Goal: Task Accomplishment & Management: Use online tool/utility

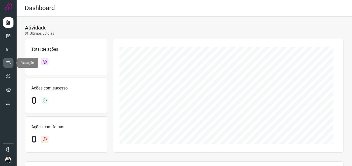
click at [10, 62] on icon at bounding box center [8, 62] width 5 height 5
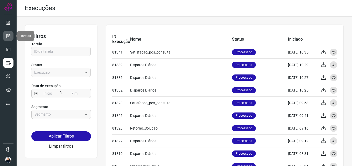
click at [9, 37] on icon at bounding box center [8, 35] width 5 height 5
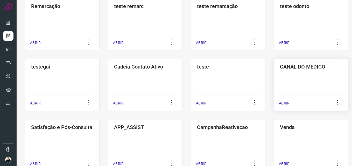
click at [100, 119] on div "CANAL DO MEDICO ABRIR" at bounding box center [62, 145] width 75 height 52
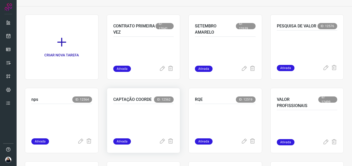
click at [147, 117] on p at bounding box center [143, 120] width 61 height 26
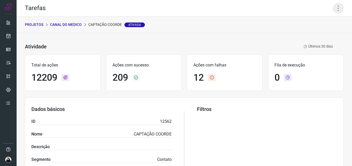
click at [336, 9] on icon at bounding box center [338, 8] width 11 height 11
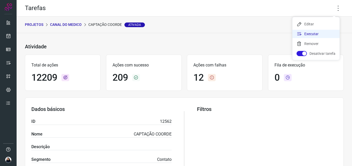
click at [318, 35] on li "Executar" at bounding box center [315, 34] width 47 height 8
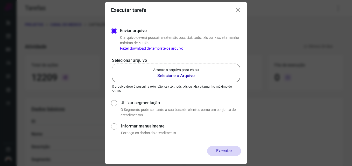
click at [170, 75] on b "Selecione o Arquivo" at bounding box center [176, 76] width 46 height 6
click at [0, 0] on input "Arraste o arquivo para cá ou Selecione o Arquivo" at bounding box center [0, 0] width 0 height 0
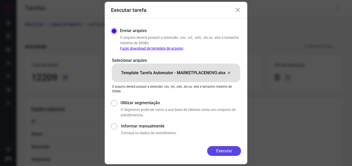
click at [222, 150] on button "Executar" at bounding box center [224, 151] width 34 height 10
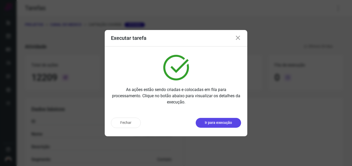
click at [223, 124] on p "Ir para execução" at bounding box center [218, 122] width 27 height 5
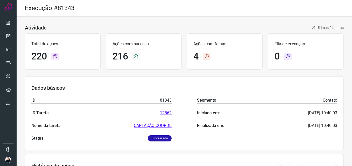
click at [203, 58] on icon at bounding box center [207, 56] width 8 height 7
click at [196, 57] on h1 "4" at bounding box center [195, 56] width 5 height 11
click at [207, 57] on icon at bounding box center [207, 56] width 8 height 7
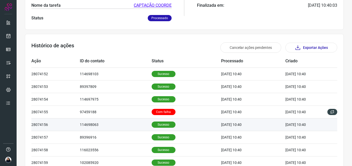
scroll to position [130, 0]
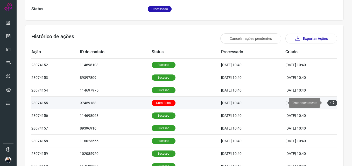
click at [330, 103] on button at bounding box center [332, 103] width 10 height 6
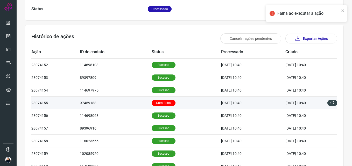
click at [159, 104] on p "Com falha" at bounding box center [164, 103] width 24 height 6
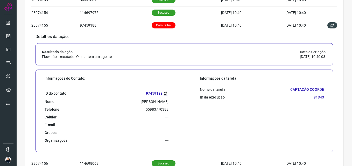
scroll to position [301, 0]
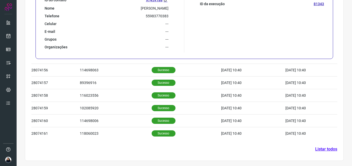
click at [324, 150] on link "Listar todos" at bounding box center [326, 149] width 22 height 6
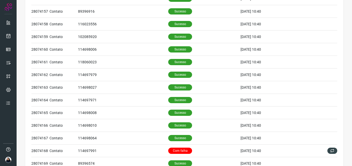
scroll to position [207, 0]
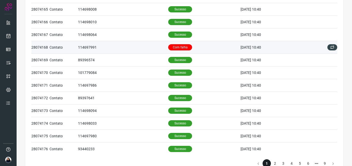
click at [173, 45] on p "Com falha" at bounding box center [180, 47] width 24 height 6
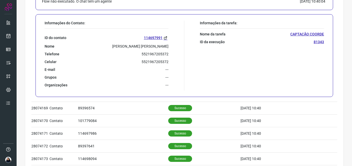
scroll to position [352, 0]
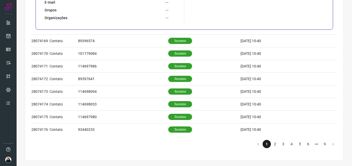
click at [271, 143] on li "2" at bounding box center [275, 144] width 8 height 8
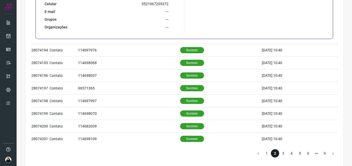
scroll to position [352, 0]
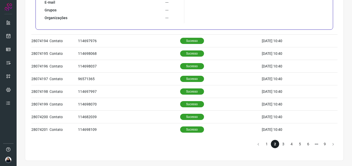
click at [279, 146] on li "3" at bounding box center [283, 144] width 8 height 8
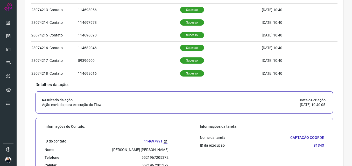
scroll to position [337, 0]
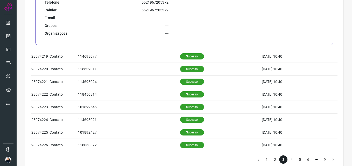
click at [289, 159] on li "4" at bounding box center [291, 160] width 8 height 8
click at [296, 160] on li "5" at bounding box center [300, 160] width 8 height 8
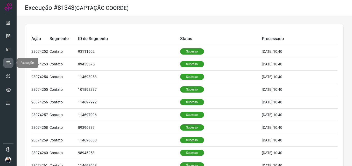
click at [8, 60] on icon at bounding box center [8, 62] width 5 height 5
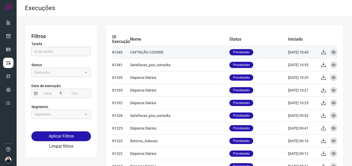
click at [116, 51] on td "81343" at bounding box center [121, 52] width 18 height 13
click at [331, 53] on icon at bounding box center [333, 52] width 4 height 4
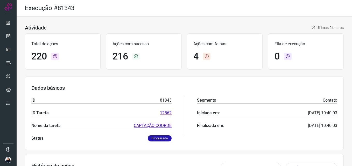
click at [203, 57] on icon at bounding box center [207, 56] width 8 height 7
click at [193, 55] on h1 "4" at bounding box center [195, 56] width 5 height 11
click at [206, 56] on icon at bounding box center [207, 56] width 8 height 7
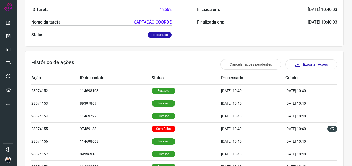
click at [155, 35] on p "Processado" at bounding box center [160, 35] width 24 height 6
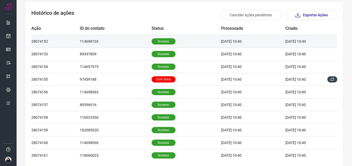
scroll to position [175, 0]
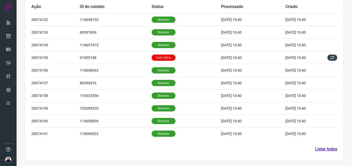
click at [329, 149] on link "Listar todos" at bounding box center [326, 149] width 22 height 6
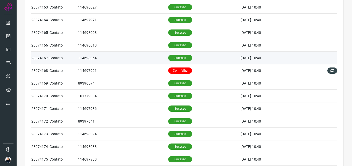
scroll to position [227, 0]
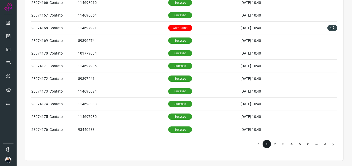
click at [272, 144] on li "2" at bounding box center [275, 144] width 8 height 8
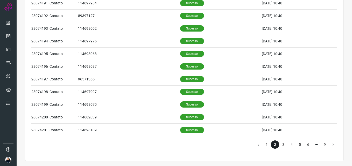
scroll to position [227, 0]
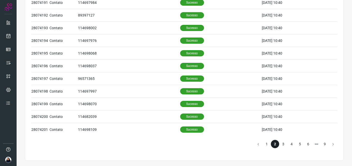
click at [280, 144] on li "3" at bounding box center [283, 144] width 8 height 8
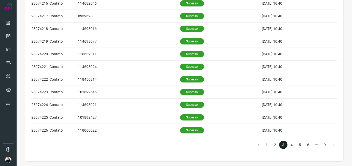
scroll to position [227, 0]
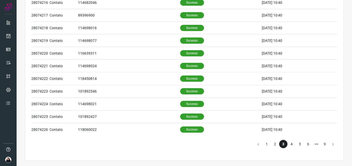
click at [287, 144] on li "4" at bounding box center [291, 144] width 8 height 8
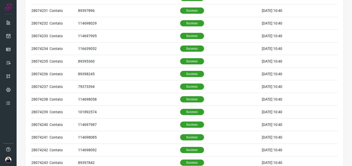
scroll to position [227, 0]
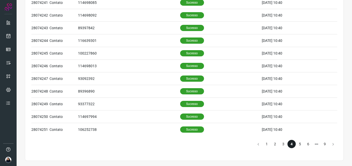
click at [296, 144] on li "5" at bounding box center [300, 144] width 8 height 8
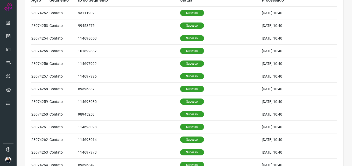
scroll to position [207, 0]
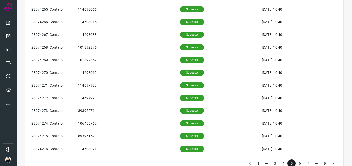
click at [296, 162] on li "6" at bounding box center [300, 164] width 8 height 8
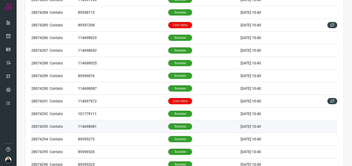
scroll to position [97, 0]
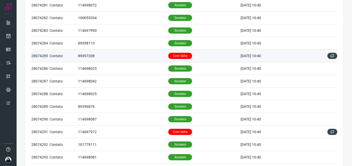
click at [168, 55] on p "Com falha" at bounding box center [180, 56] width 24 height 6
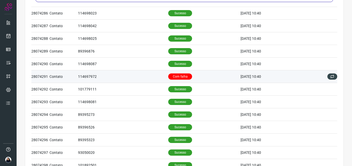
click at [148, 72] on td "114697972" at bounding box center [123, 76] width 90 height 13
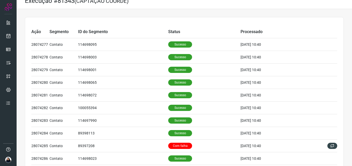
scroll to position [0, 0]
